Goal: Task Accomplishment & Management: Use online tool/utility

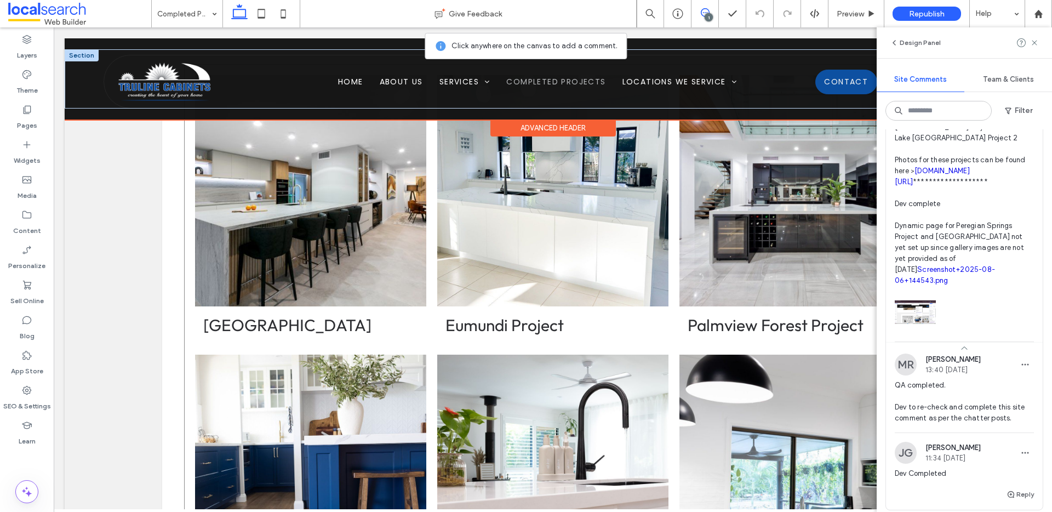
scroll to position [922, 0]
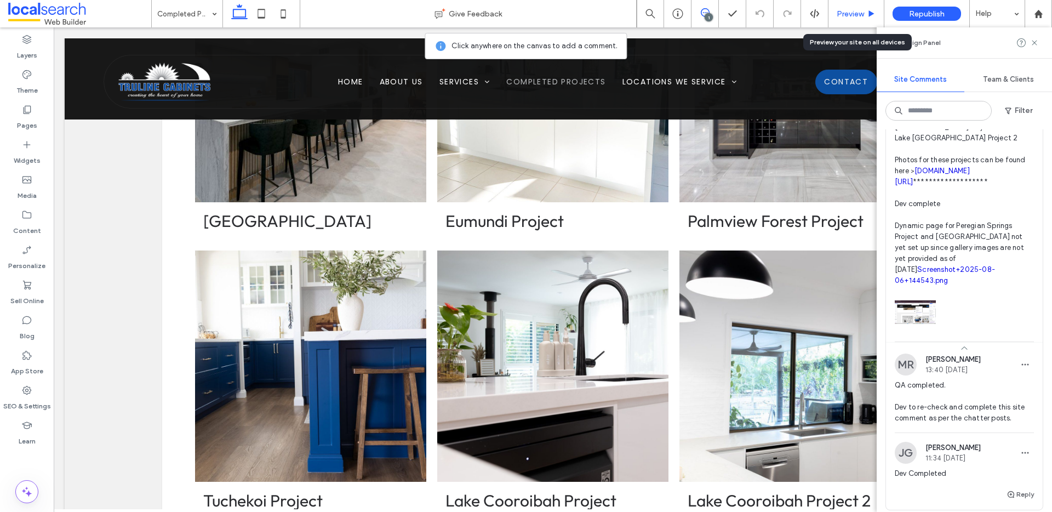
click at [862, 13] on span "Preview" at bounding box center [850, 13] width 27 height 9
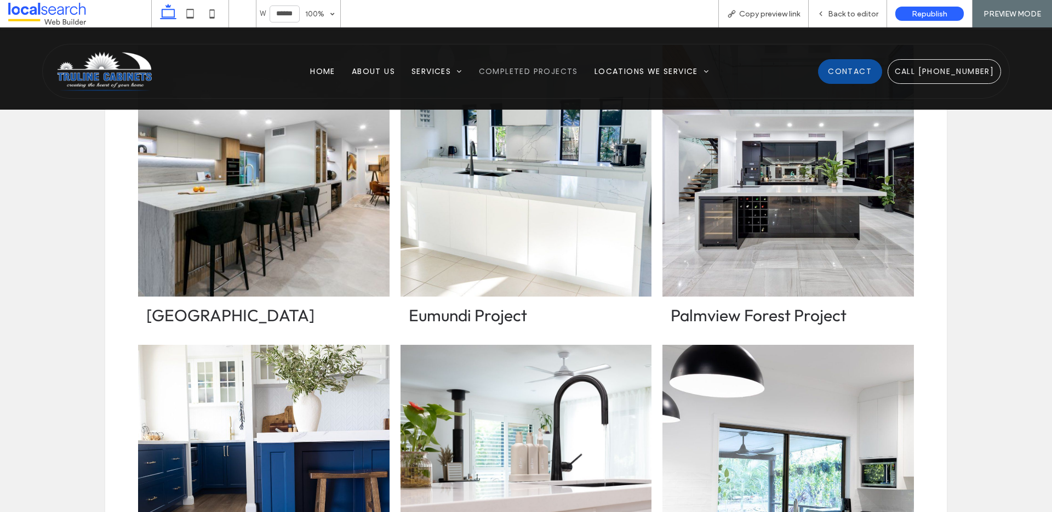
scroll to position [842, 0]
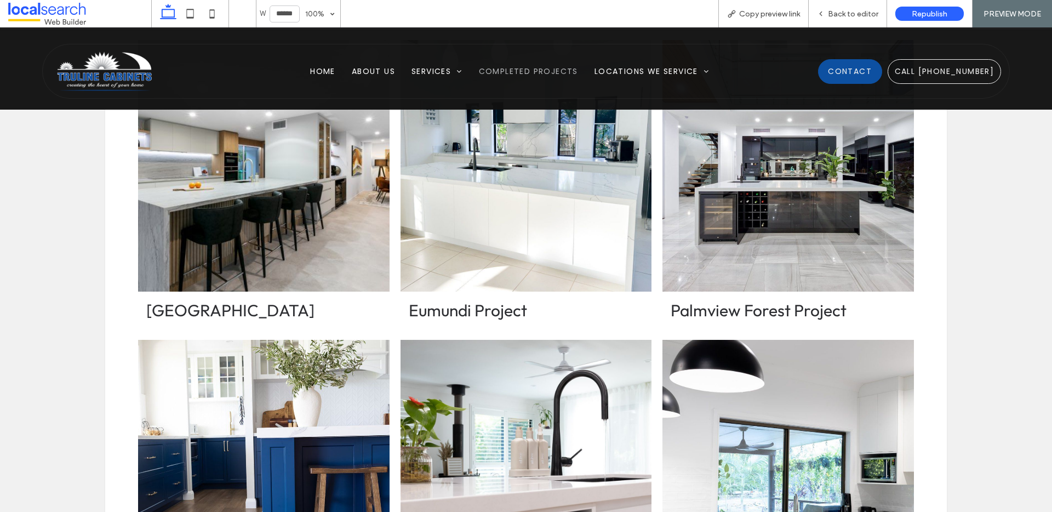
click at [228, 225] on link at bounding box center [263, 165] width 266 height 266
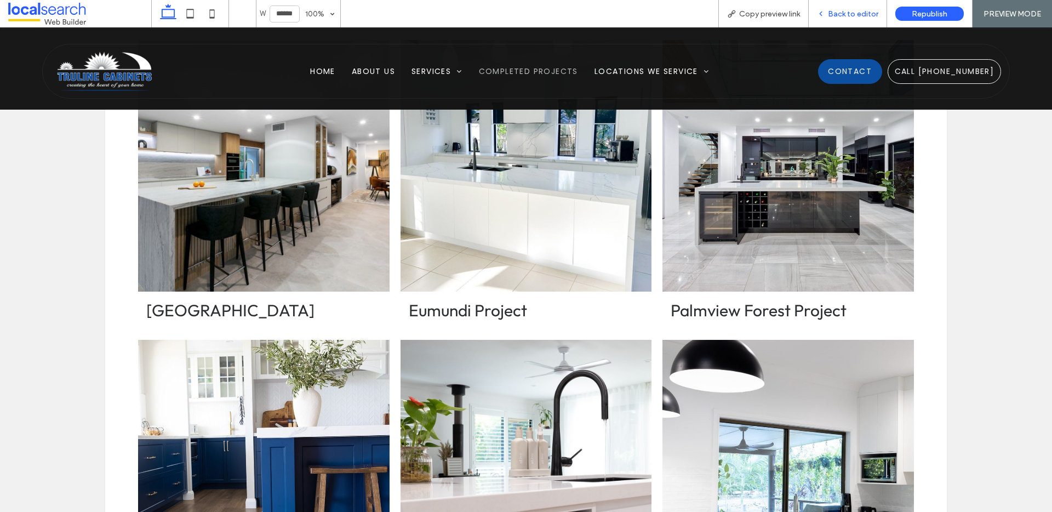
click at [846, 19] on div "Back to editor" at bounding box center [848, 13] width 78 height 27
click at [848, 16] on span "Back to editor" at bounding box center [853, 13] width 50 height 9
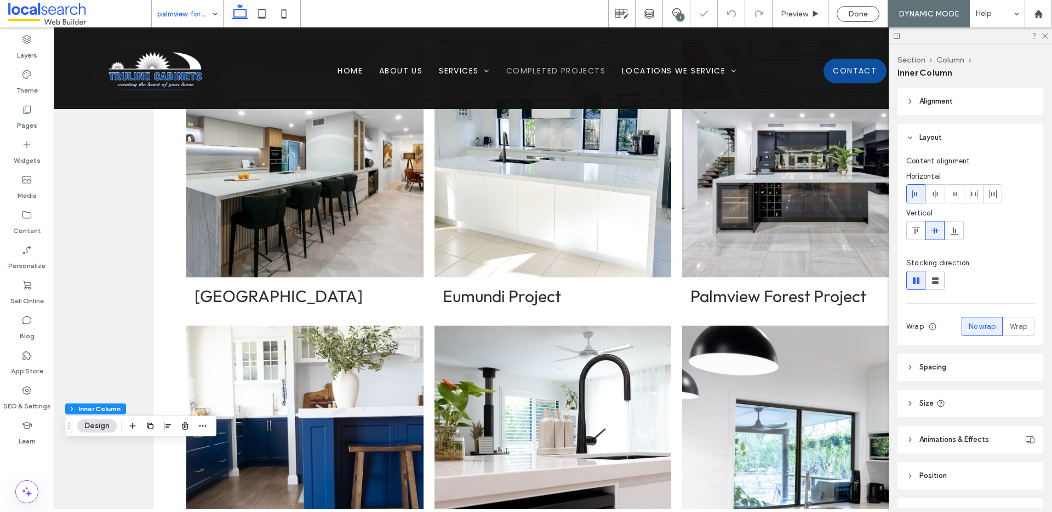
type input "**"
click at [787, 15] on span "Preview" at bounding box center [794, 13] width 27 height 9
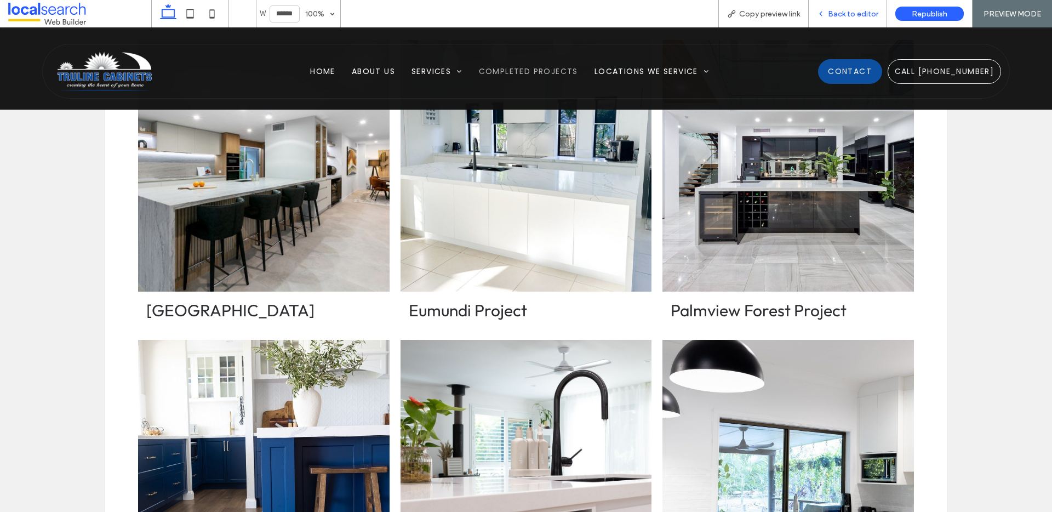
click at [858, 20] on div "Back to editor" at bounding box center [848, 13] width 78 height 27
click at [857, 12] on span "Back to editor" at bounding box center [853, 13] width 50 height 9
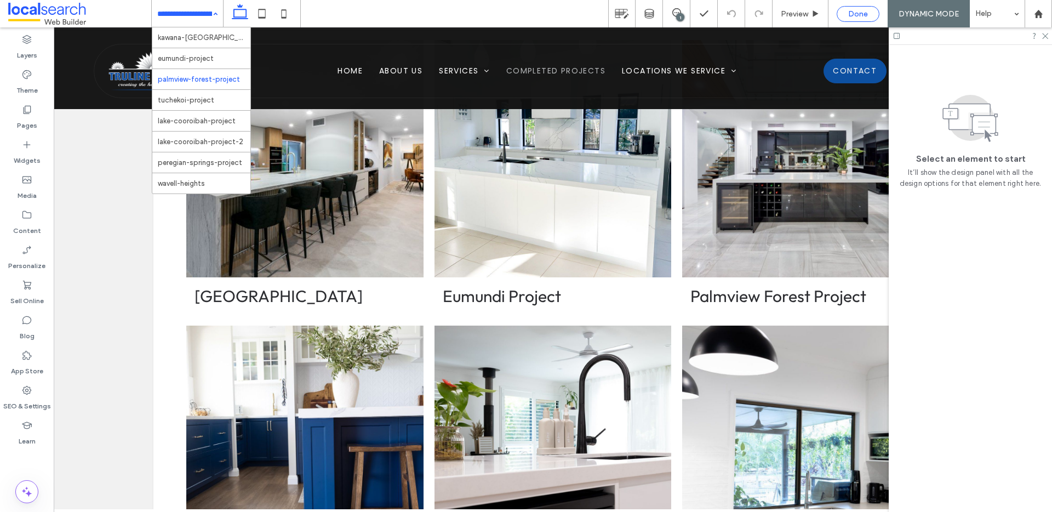
click at [867, 14] on span "Done" at bounding box center [858, 13] width 20 height 9
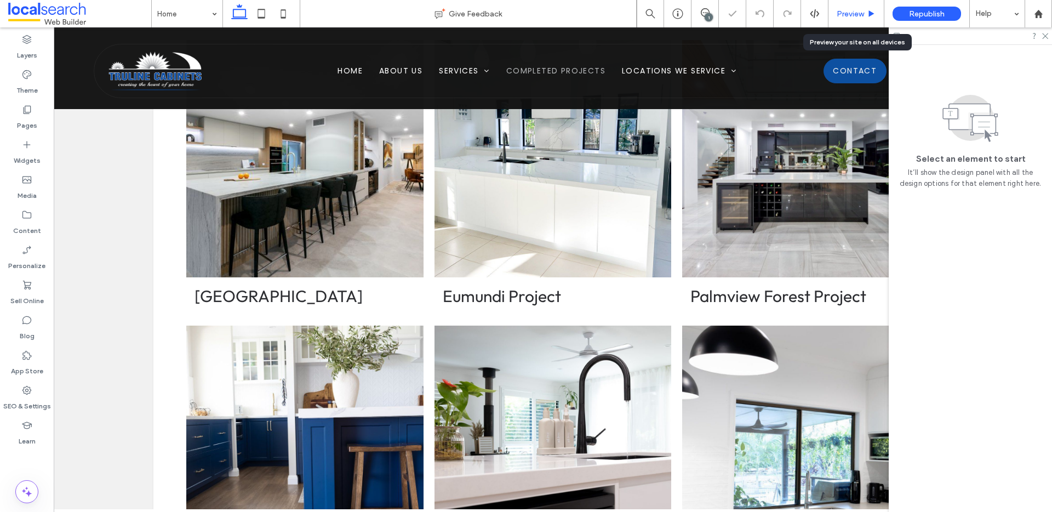
click at [853, 12] on span "Preview" at bounding box center [850, 13] width 27 height 9
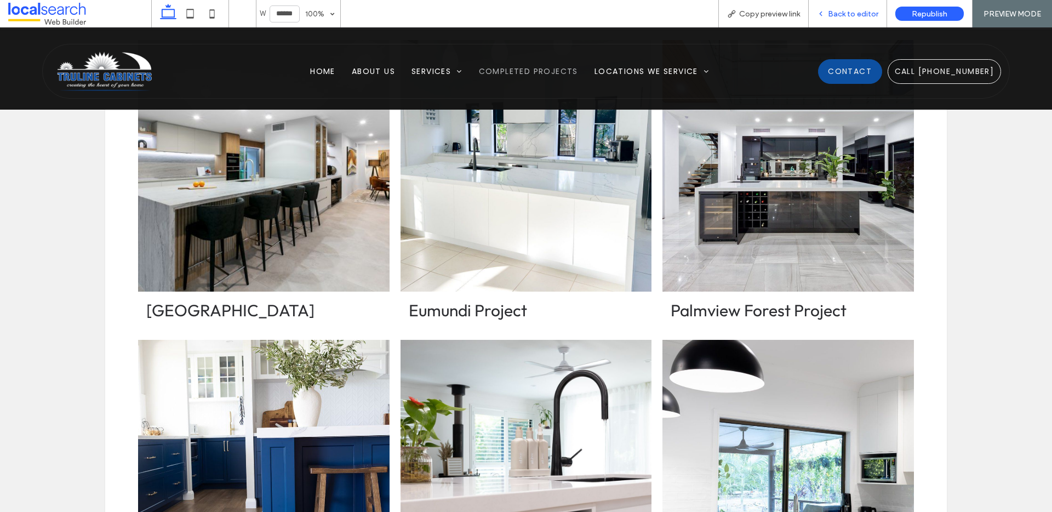
click at [842, 4] on div "Back to editor" at bounding box center [848, 13] width 78 height 27
click at [845, 9] on span "Back to editor" at bounding box center [853, 13] width 50 height 9
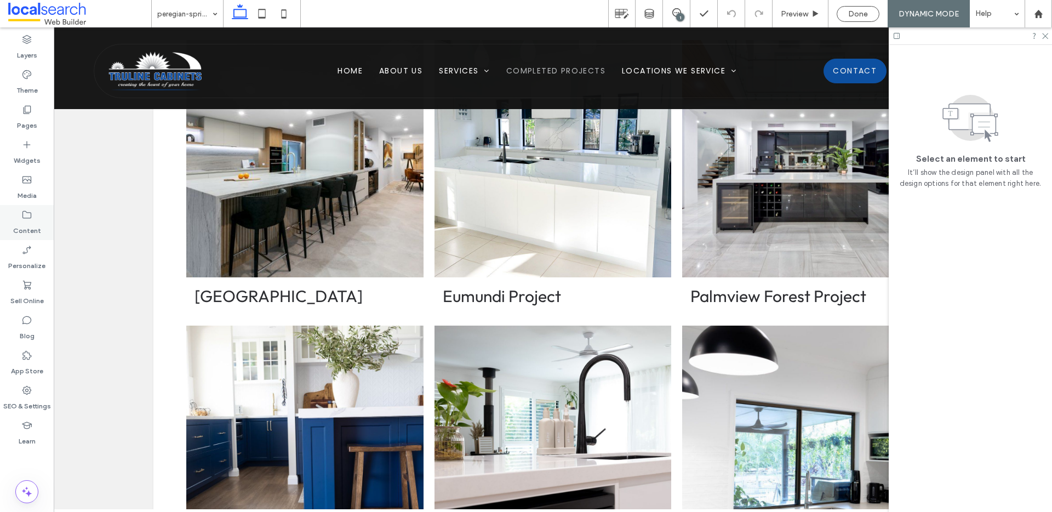
click at [20, 217] on div "Content" at bounding box center [27, 222] width 54 height 35
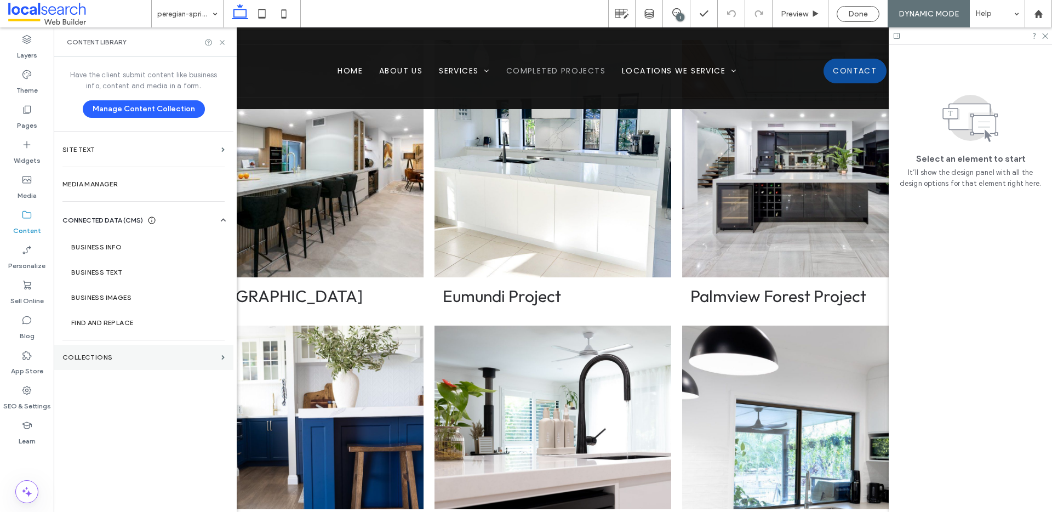
click at [92, 358] on label "Collections" at bounding box center [139, 358] width 155 height 8
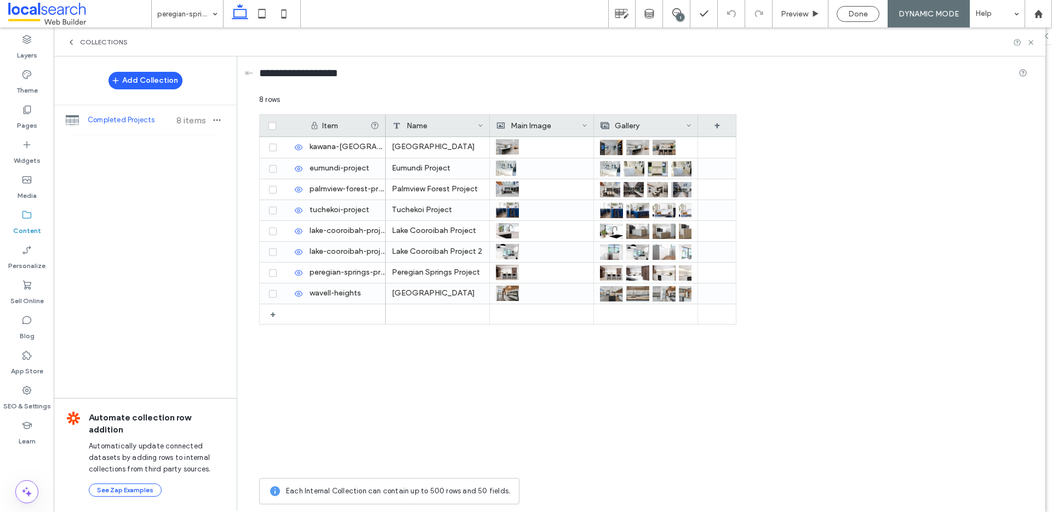
drag, startPoint x: 386, startPoint y: 118, endPoint x: 458, endPoint y: 105, distance: 73.0
click at [458, 120] on div "Name" at bounding box center [438, 126] width 104 height 22
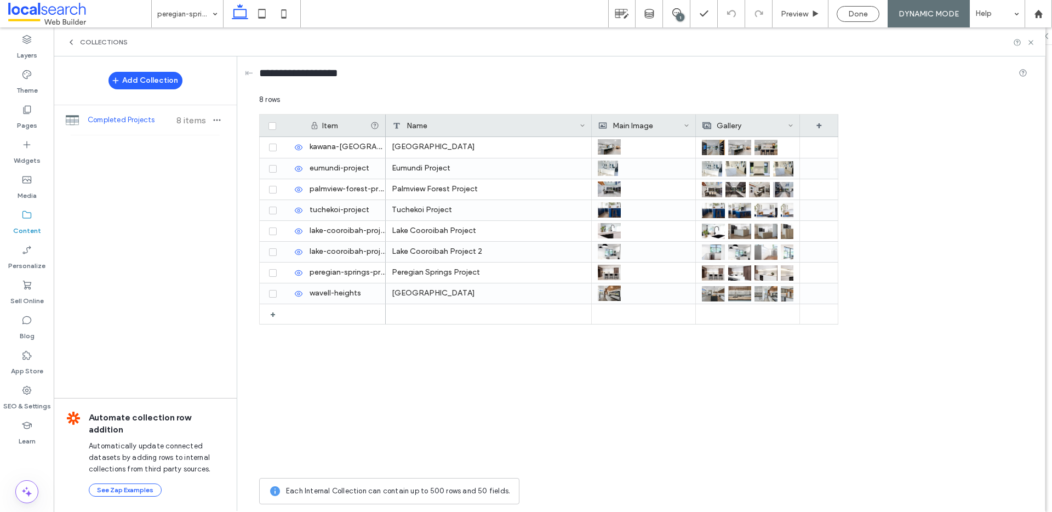
drag, startPoint x: 489, startPoint y: 121, endPoint x: 591, endPoint y: 112, distance: 102.3
click at [591, 112] on div "8 rows Drag here to set row groups Drag here to set column labels Item Name Mai…" at bounding box center [643, 301] width 768 height 415
click at [386, 125] on div "Name" at bounding box center [489, 126] width 206 height 22
click at [381, 191] on div "palmview-forest-project" at bounding box center [345, 189] width 82 height 20
click at [331, 187] on div "palmview-forest-project" at bounding box center [345, 189] width 82 height 20
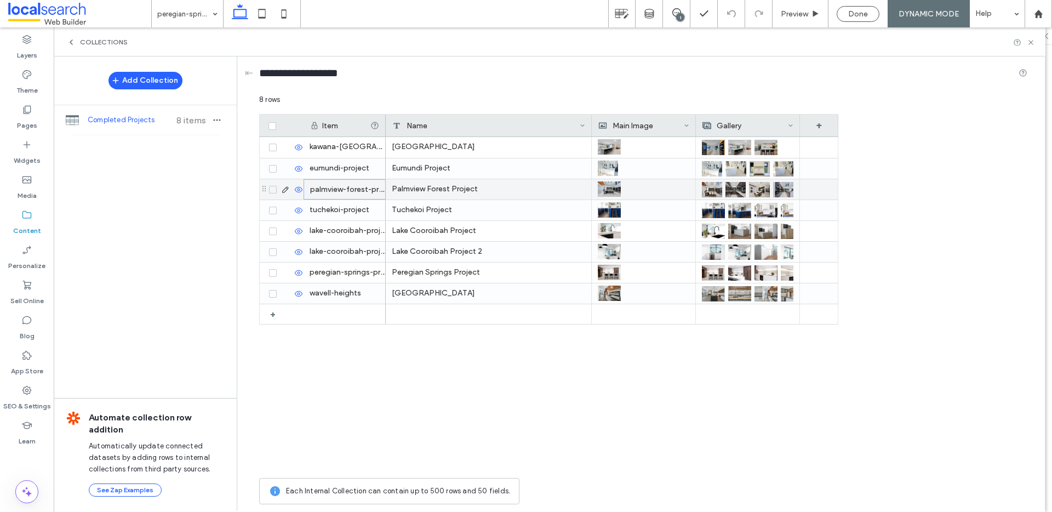
click at [331, 187] on div "palmview-forest-project" at bounding box center [345, 189] width 82 height 20
drag, startPoint x: 327, startPoint y: 189, endPoint x: 397, endPoint y: 193, distance: 69.8
click at [397, 193] on div "**********" at bounding box center [548, 304] width 579 height 335
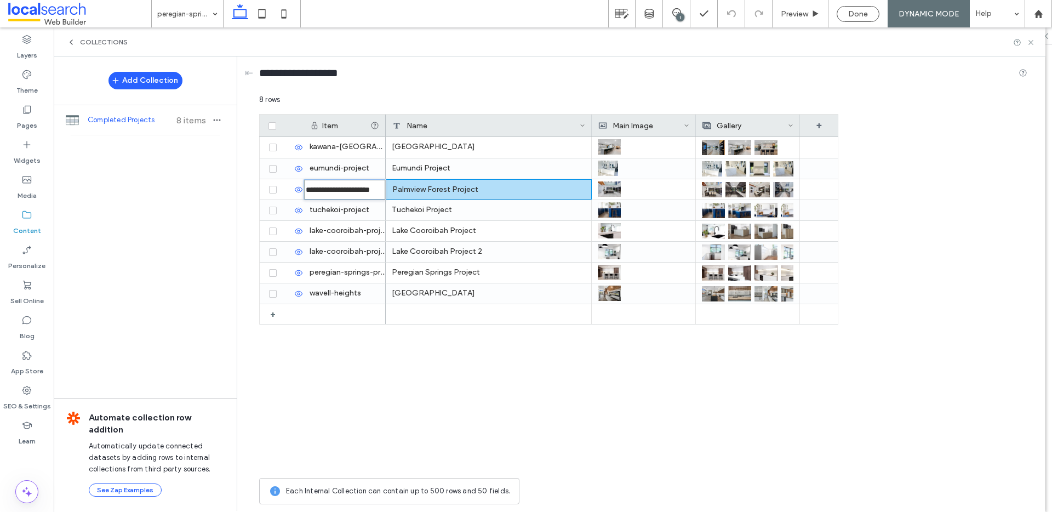
click at [419, 356] on div "[GEOGRAPHIC_DATA] Eumundi Project Palmview Forest Project Tuchekoi Project [GEO…" at bounding box center [612, 304] width 453 height 335
click at [490, 88] on div "**********" at bounding box center [643, 75] width 768 height 38
click at [857, 144] on div "**********" at bounding box center [643, 293] width 768 height 358
drag, startPoint x: 405, startPoint y: 335, endPoint x: 395, endPoint y: 357, distance: 23.3
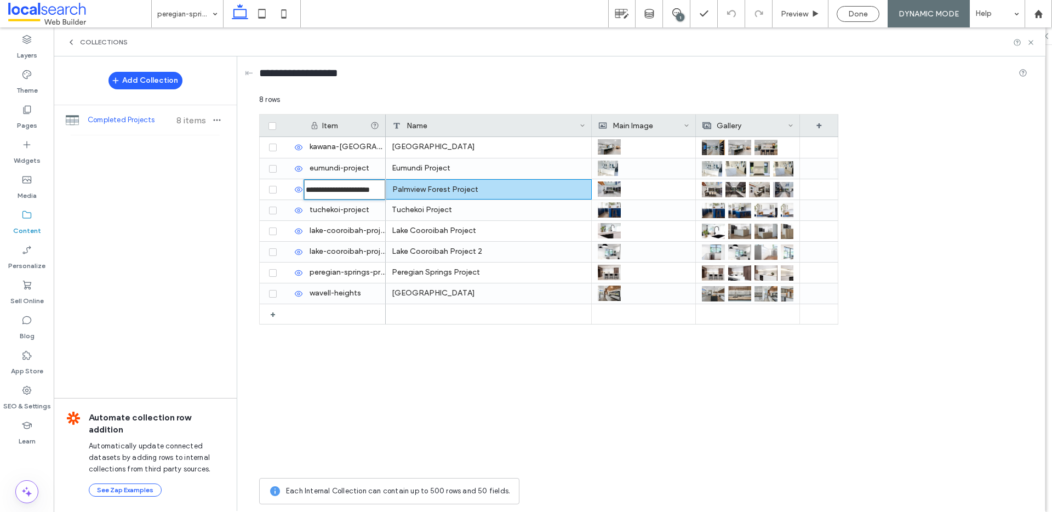
click at [395, 356] on div "[GEOGRAPHIC_DATA] Eumundi Project Palmview Forest Project Tuchekoi Project [GEO…" at bounding box center [612, 304] width 453 height 335
